Goal: Find specific page/section: Find specific page/section

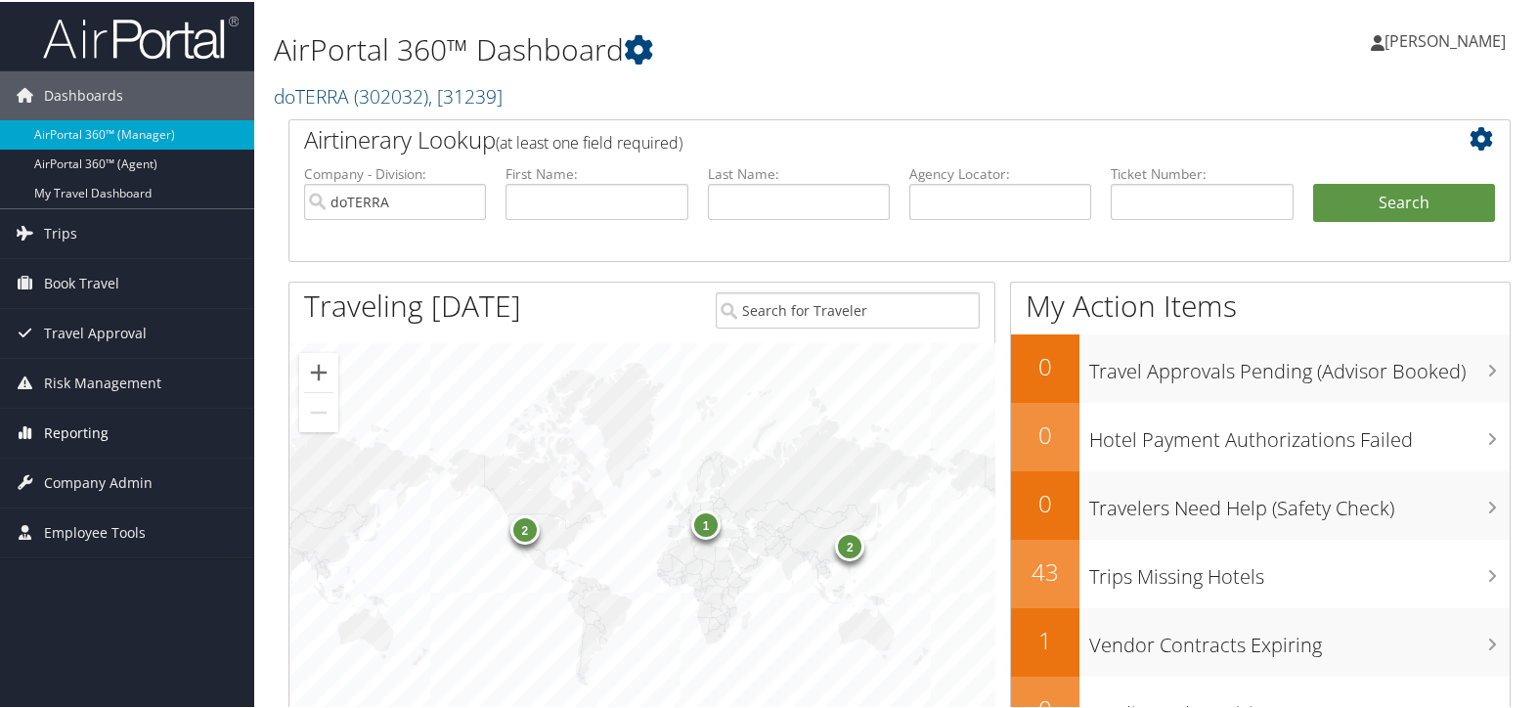
click at [133, 429] on link "Reporting" at bounding box center [127, 431] width 254 height 49
click at [93, 559] on span "Company Admin" at bounding box center [98, 569] width 109 height 49
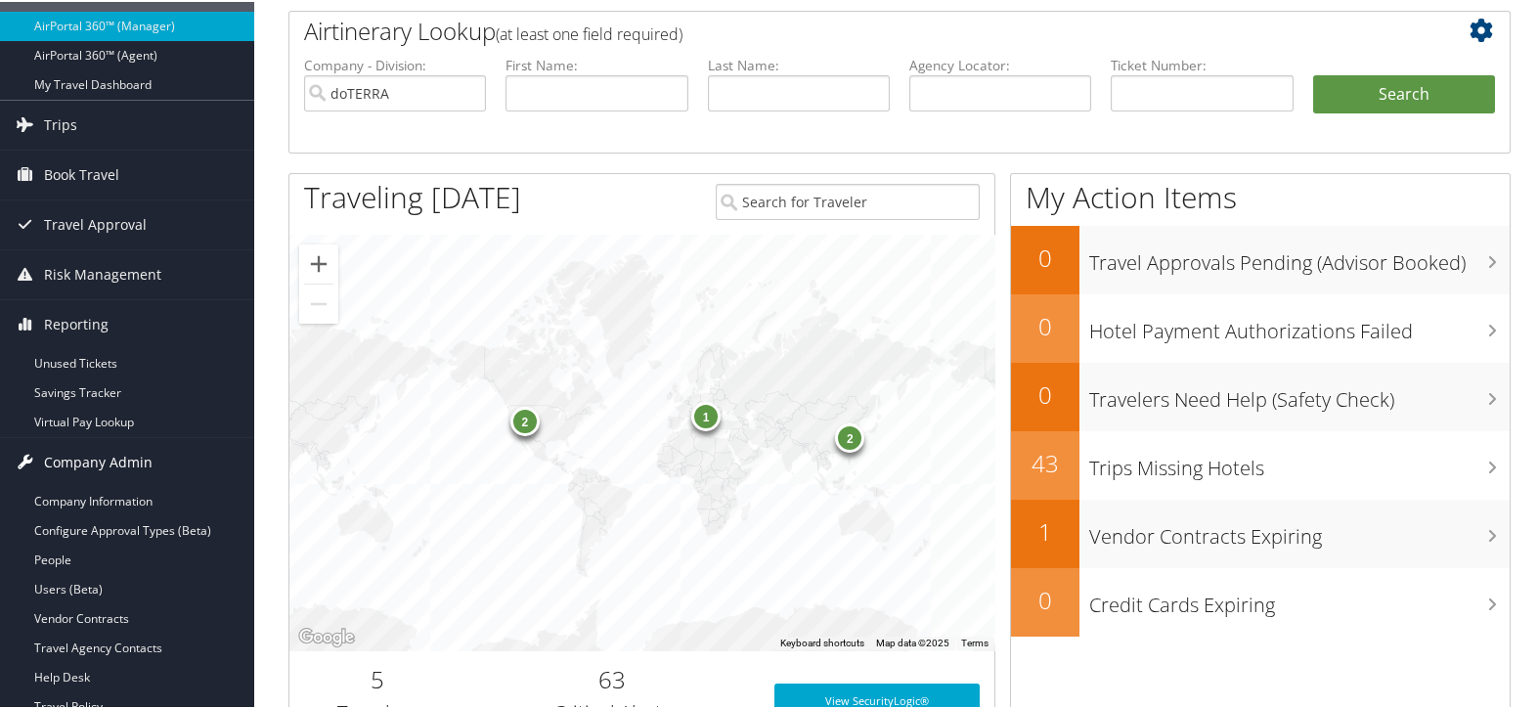
scroll to position [217, 0]
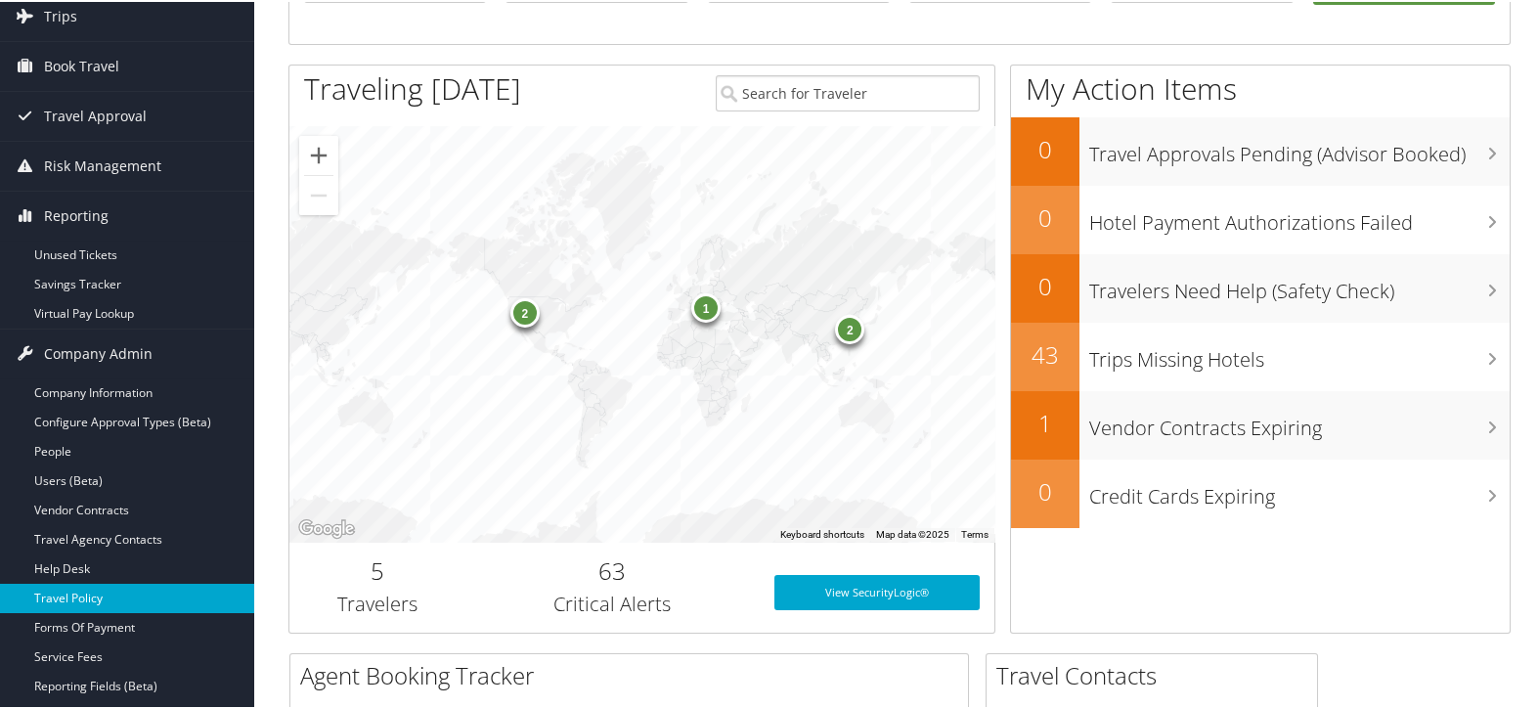
click at [107, 600] on link "Travel Policy" at bounding box center [127, 596] width 254 height 29
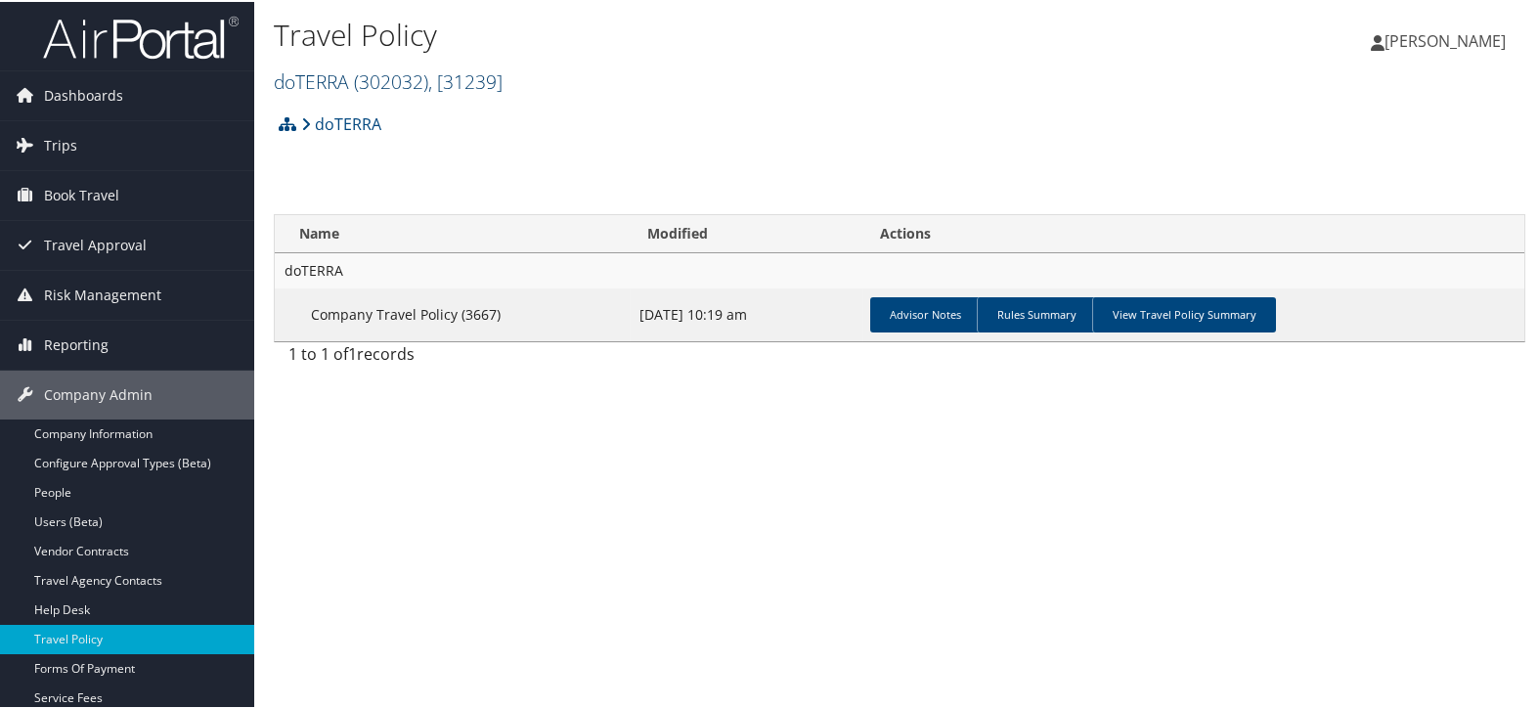
click at [369, 75] on span "( 302032 )" at bounding box center [391, 79] width 74 height 26
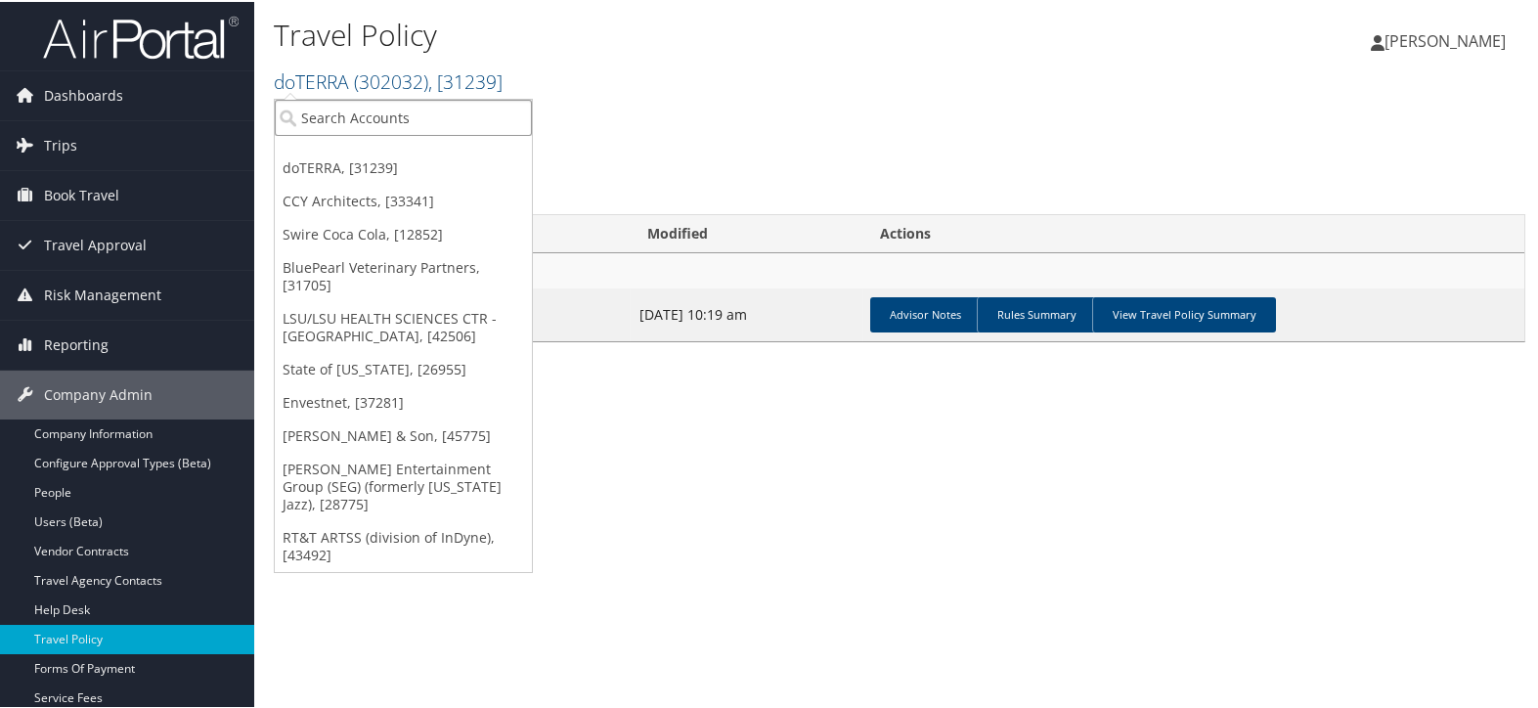
click at [370, 116] on input "search" at bounding box center [403, 116] width 257 height 36
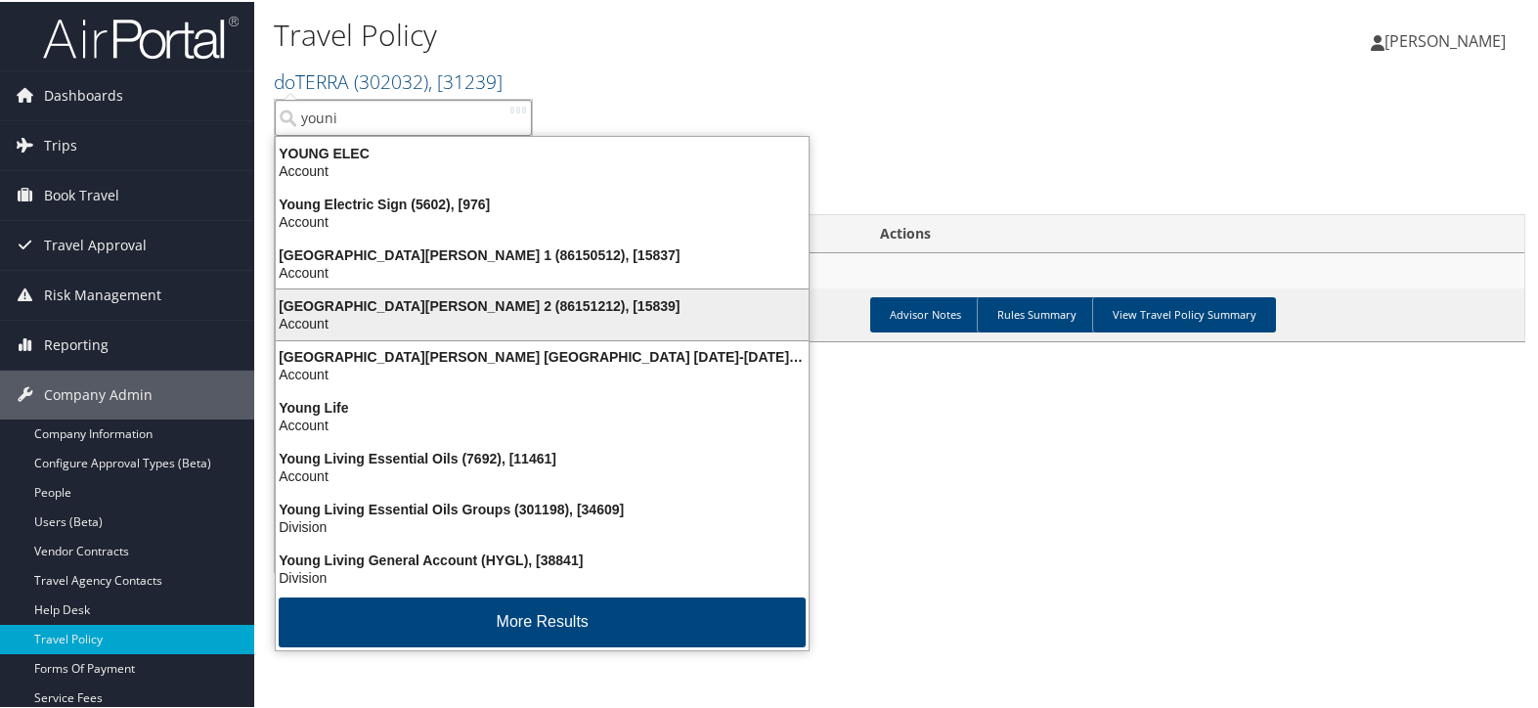
type input "youniq"
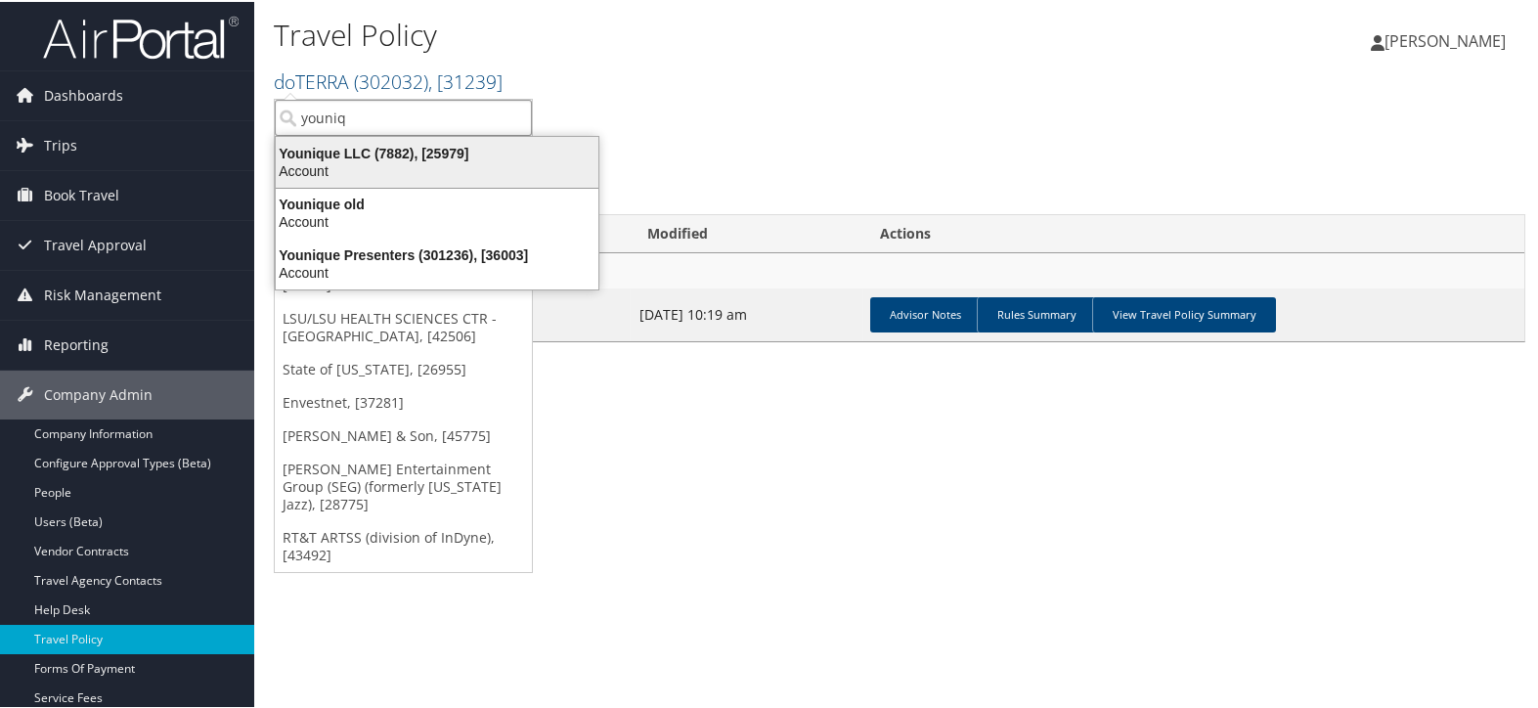
click at [402, 145] on div "Younique LLC (7882), [25979]" at bounding box center [437, 152] width 346 height 18
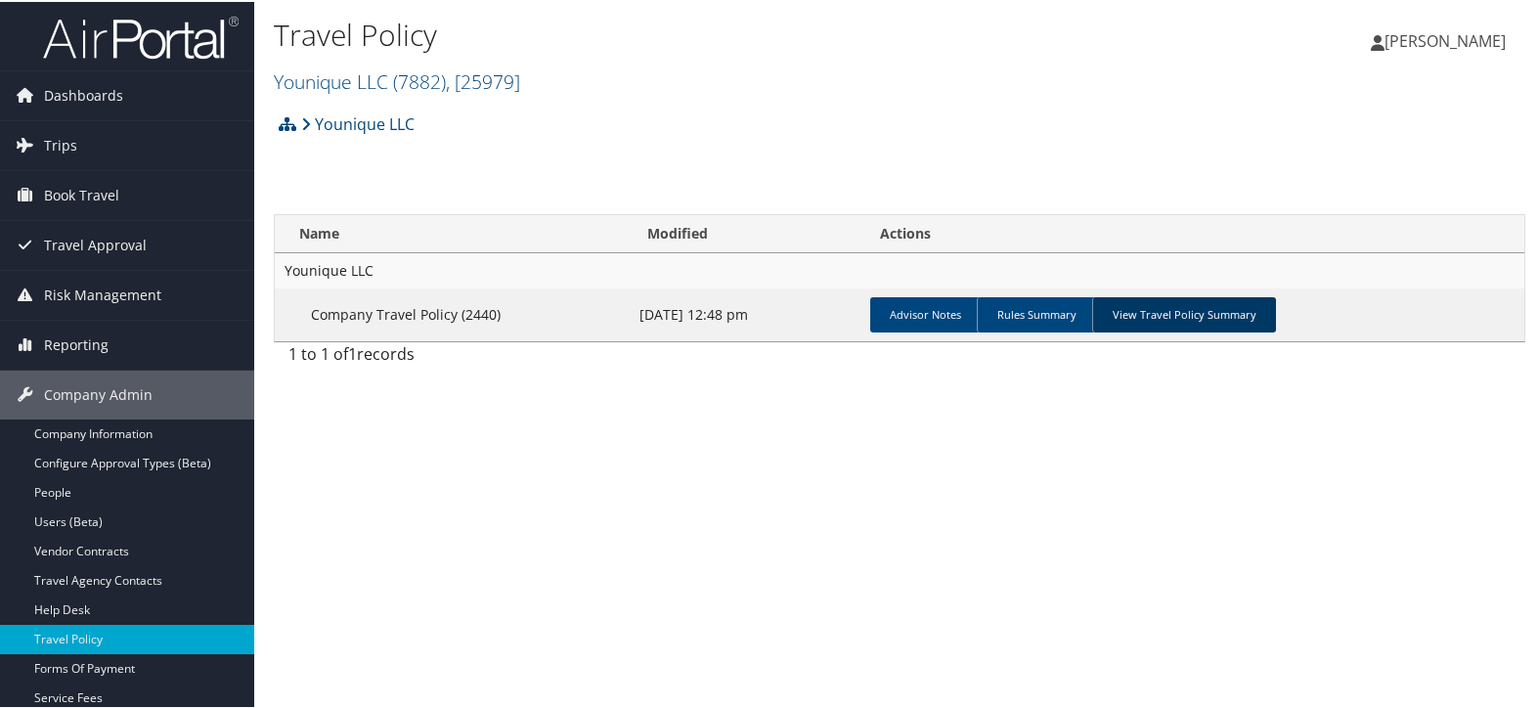
click at [1210, 307] on link "View Travel Policy Summary" at bounding box center [1184, 312] width 184 height 35
